Goal: Book appointment/travel/reservation

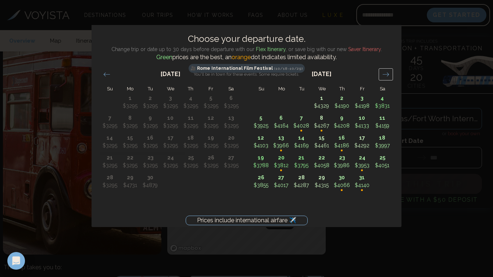
click at [385, 76] on icon "Move forward to switch to the next month." at bounding box center [385, 74] width 7 height 7
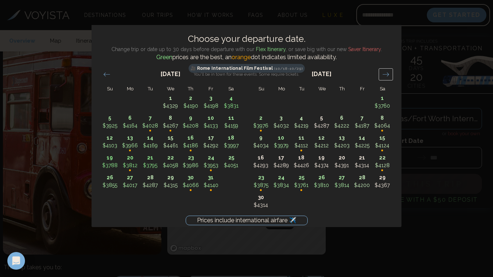
click at [385, 76] on icon "Move forward to switch to the next month." at bounding box center [385, 74] width 7 height 7
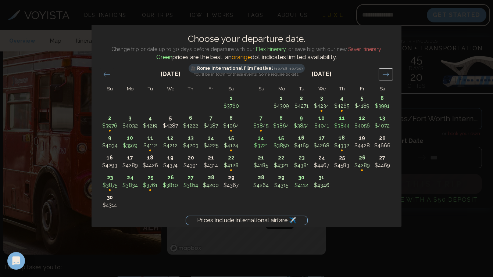
click at [385, 76] on icon "Move forward to switch to the next month." at bounding box center [385, 74] width 7 height 7
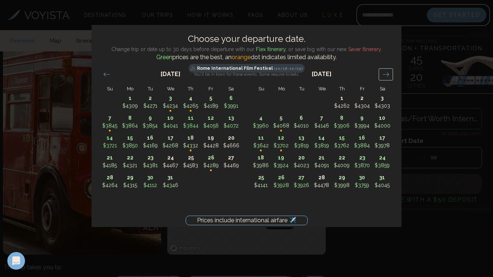
click at [385, 76] on icon "Move forward to switch to the next month." at bounding box center [385, 74] width 7 height 7
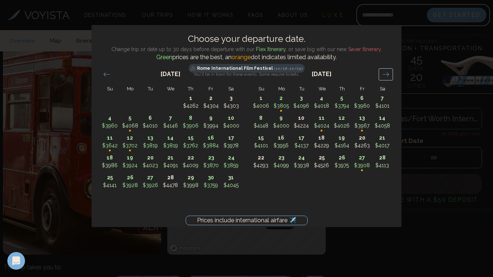
click at [385, 76] on icon "Move forward to switch to the next month." at bounding box center [385, 74] width 7 height 7
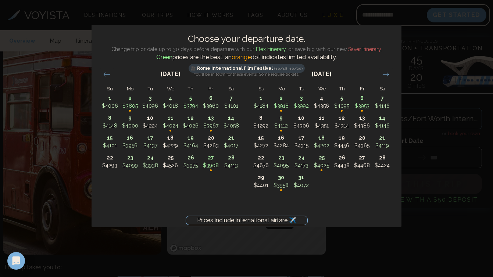
click at [408, 91] on div "Prices include international airfare ✈️ Choose your departure date. Change trip…" at bounding box center [246, 138] width 493 height 277
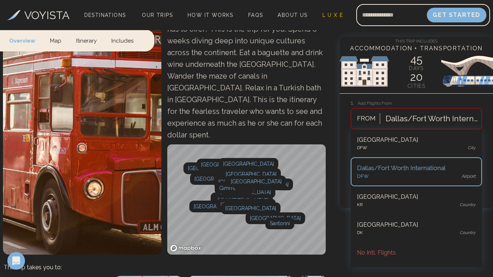
click at [430, 116] on div "Dallas/Fort Worth International" at bounding box center [431, 119] width 92 height 12
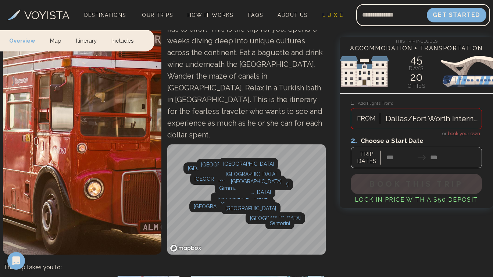
click at [419, 117] on div "Dallas/Fort Worth International" at bounding box center [431, 119] width 92 height 12
click at [454, 134] on span "book your own" at bounding box center [463, 134] width 32 height 6
click at [402, 157] on div at bounding box center [415, 152] width 131 height 33
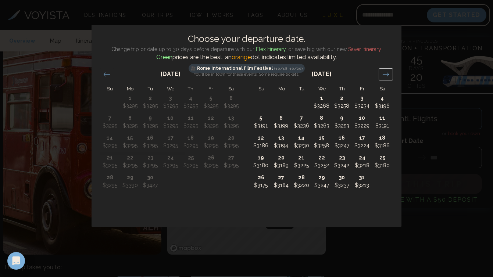
click at [388, 76] on icon "Move forward to switch to the next month." at bounding box center [385, 74] width 7 height 7
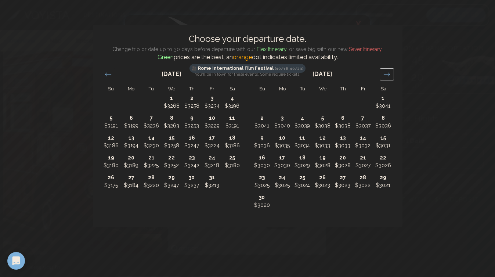
click at [387, 74] on icon "Move forward to switch to the next month." at bounding box center [386, 74] width 7 height 7
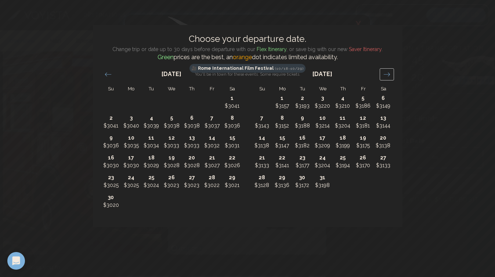
click at [386, 74] on icon "Move forward to switch to the next month." at bounding box center [386, 74] width 7 height 7
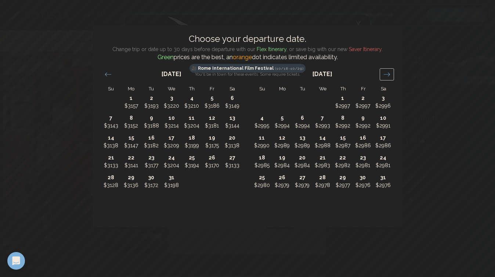
click at [386, 74] on icon "Move forward to switch to the next month." at bounding box center [386, 74] width 7 height 7
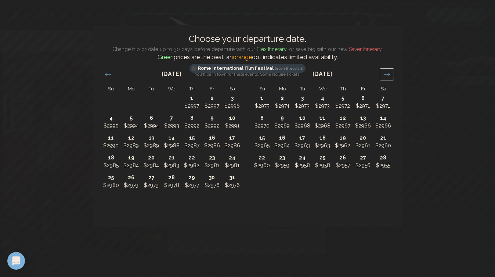
click at [387, 74] on icon "Move forward to switch to the next month." at bounding box center [386, 74] width 7 height 7
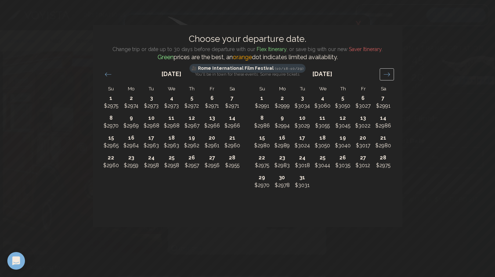
click at [387, 74] on icon "Move forward to switch to the next month." at bounding box center [386, 74] width 7 height 7
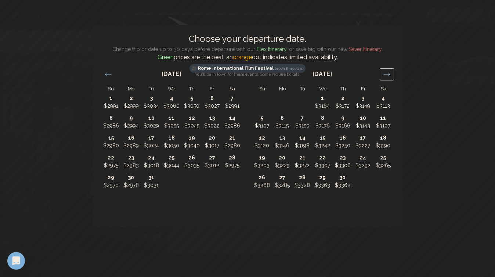
click at [387, 74] on icon "Move forward to switch to the next month." at bounding box center [386, 74] width 7 height 7
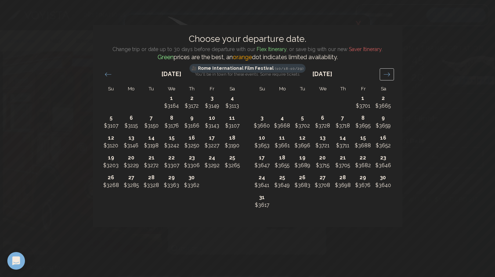
click at [387, 74] on icon "Move forward to switch to the next month." at bounding box center [386, 74] width 7 height 7
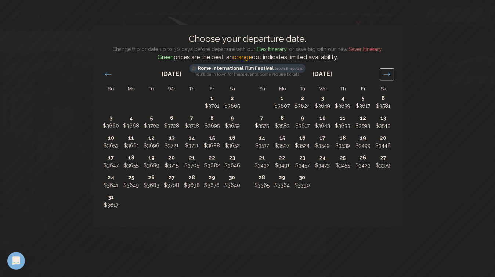
click at [387, 74] on icon "Move forward to switch to the next month." at bounding box center [386, 74] width 7 height 7
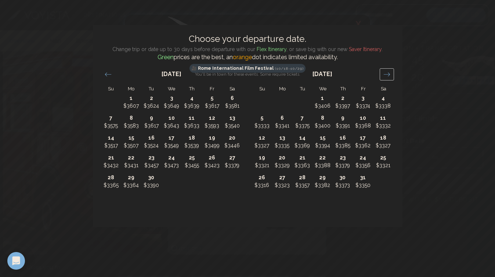
click at [387, 74] on icon "Move forward to switch to the next month." at bounding box center [386, 74] width 7 height 7
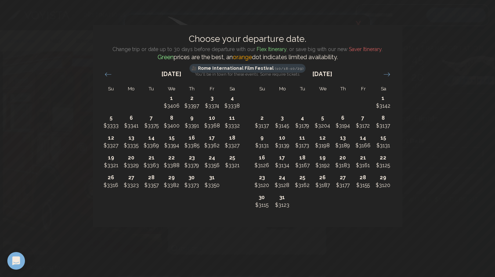
click at [423, 96] on div "Choose your departure date. Change trip or date up to 30 days before departure …" at bounding box center [247, 138] width 495 height 277
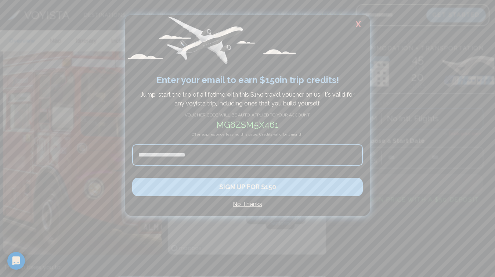
click at [358, 24] on h2 "X" at bounding box center [359, 24] width 24 height 19
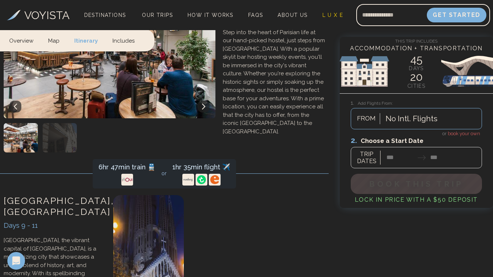
scroll to position [1321, 0]
